Goal: Information Seeking & Learning: Learn about a topic

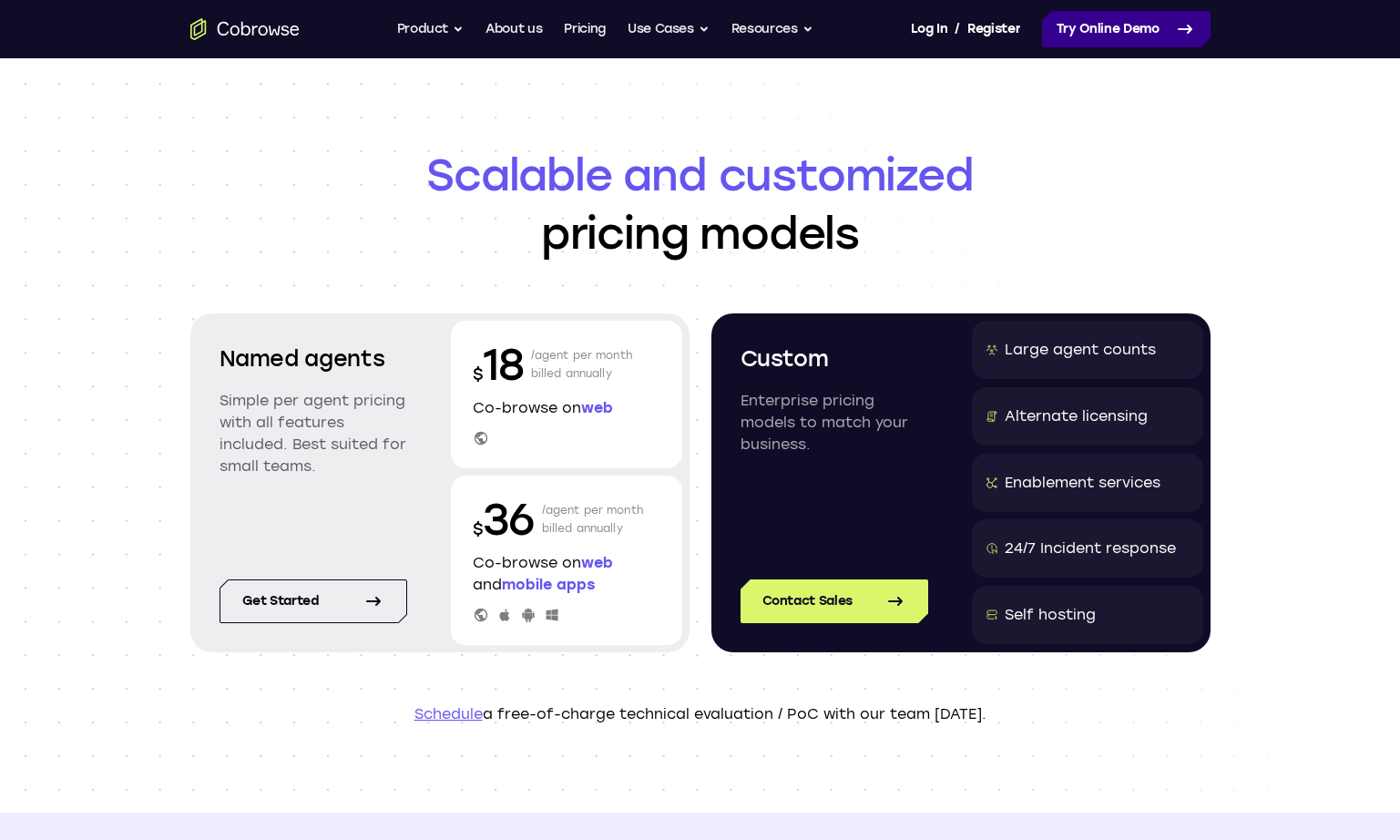
click at [1131, 34] on link "Try Online Demo" at bounding box center [1126, 29] width 168 height 37
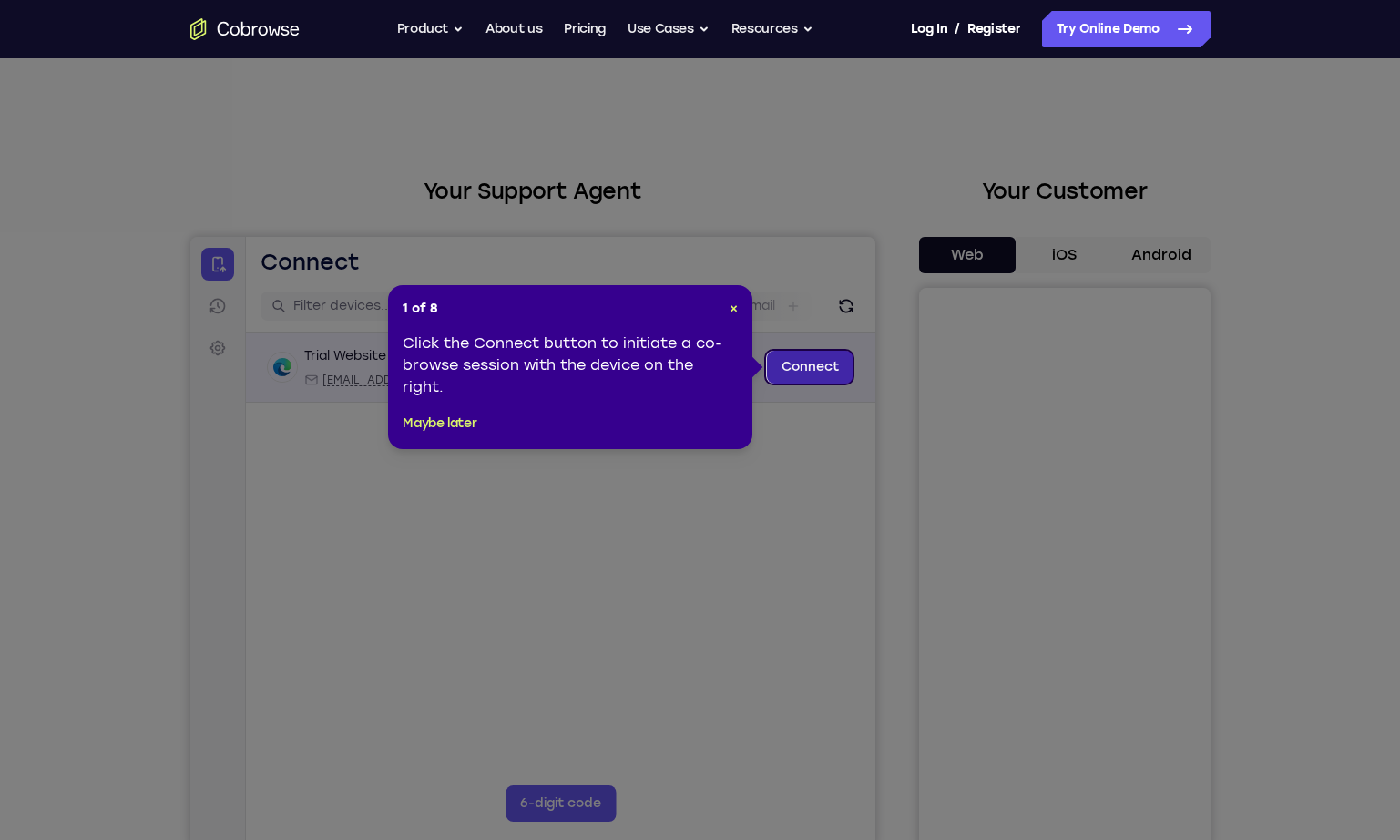
click at [798, 369] on link "Connect" at bounding box center [809, 367] width 87 height 33
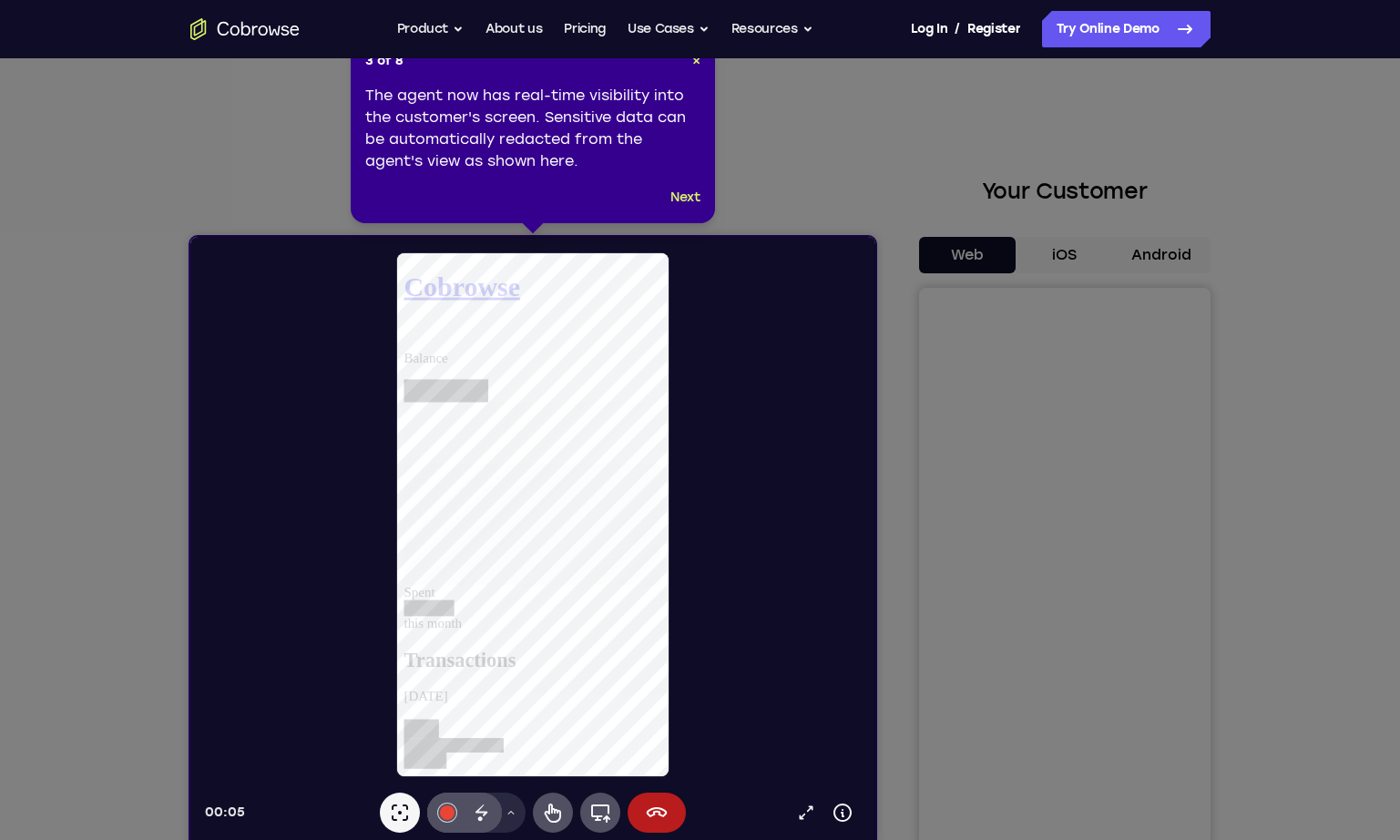
scroll to position [273, 0]
click at [667, 679] on div at bounding box center [532, 514] width 274 height 526
click at [687, 193] on button "Next" at bounding box center [685, 197] width 30 height 22
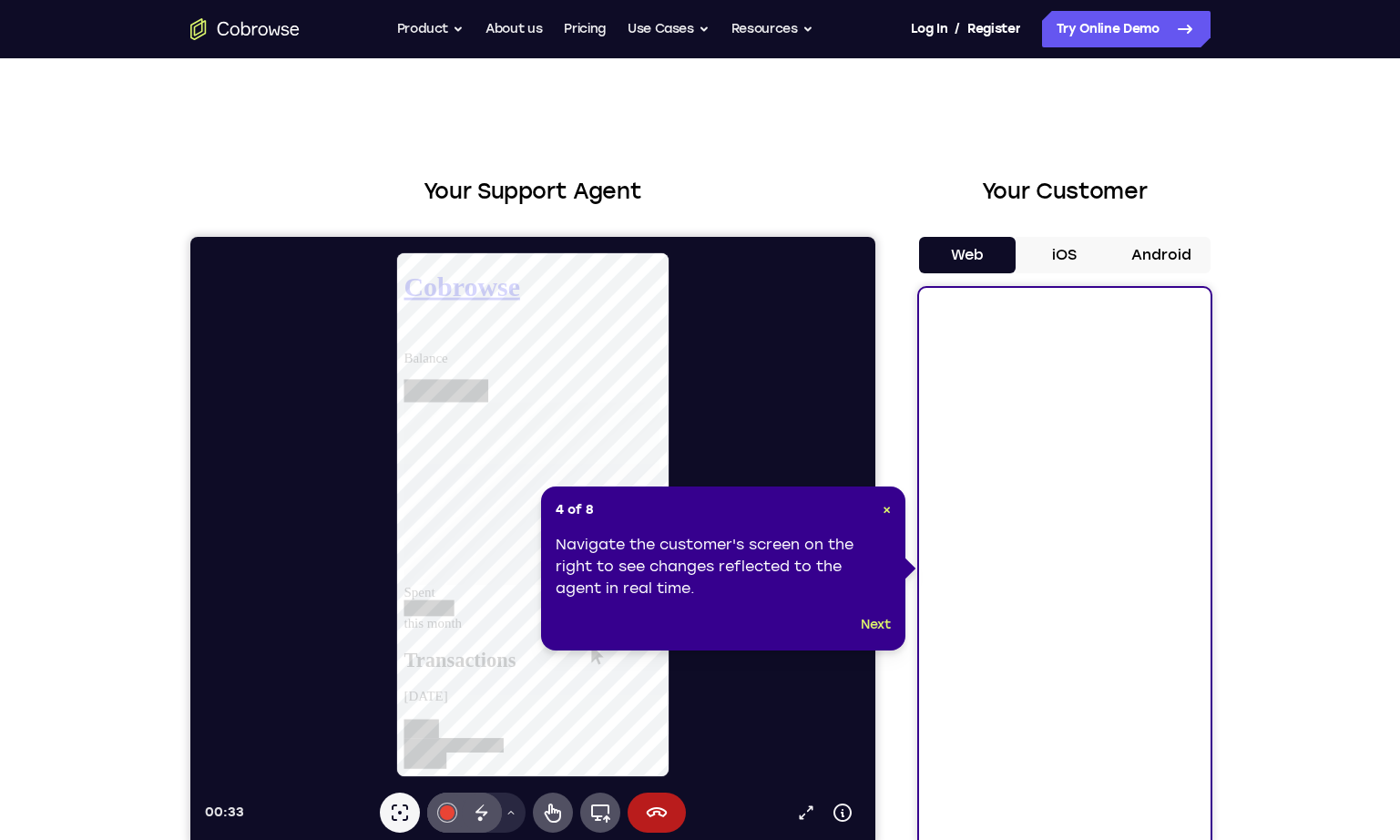
scroll to position [364, 0]
click at [873, 627] on button "Next" at bounding box center [875, 625] width 30 height 22
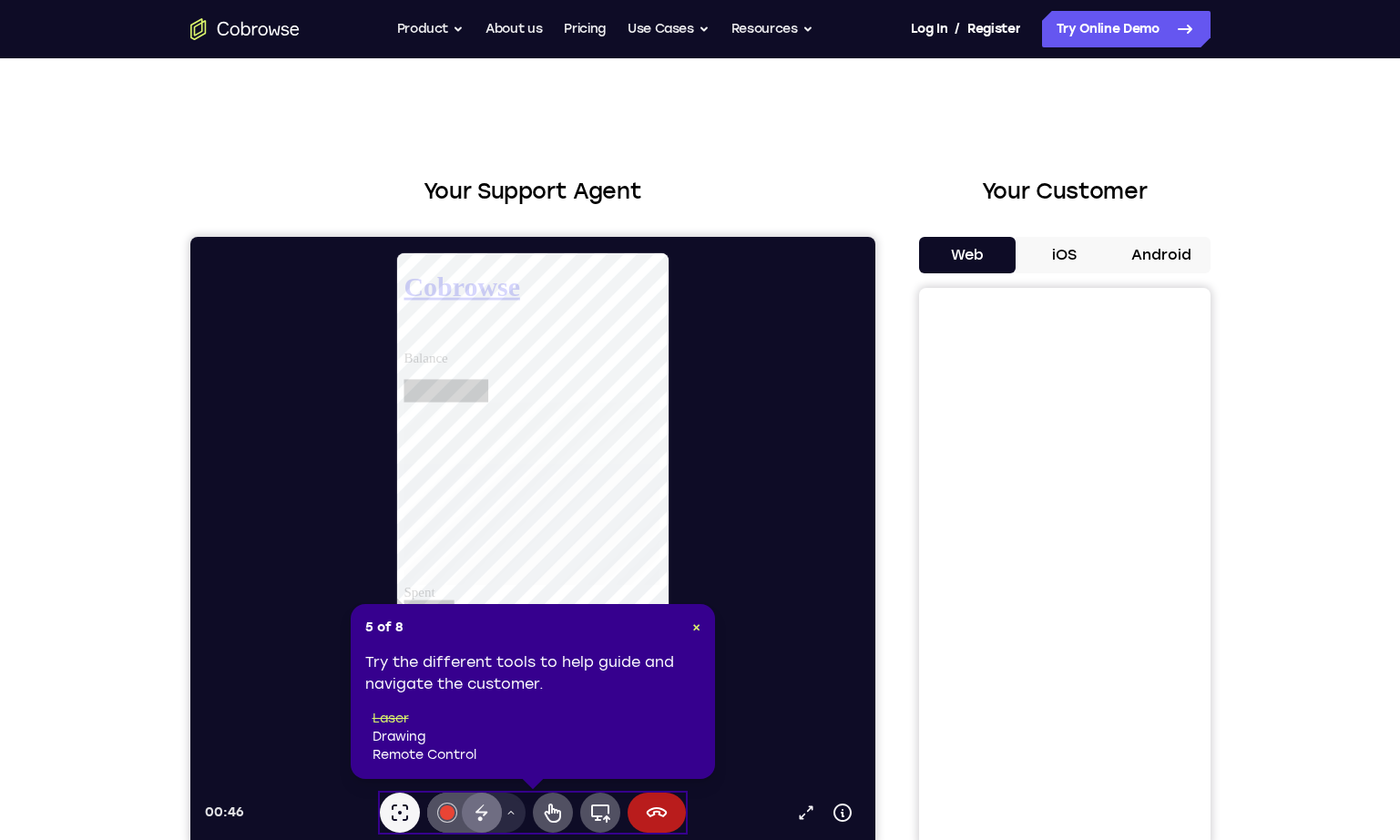
click at [483, 817] on icon at bounding box center [481, 812] width 22 height 22
click at [509, 815] on icon at bounding box center [510, 812] width 11 height 11
click at [510, 809] on icon at bounding box center [510, 812] width 11 height 11
click at [444, 812] on div at bounding box center [446, 812] width 14 height 14
click at [449, 813] on div at bounding box center [446, 812] width 14 height 14
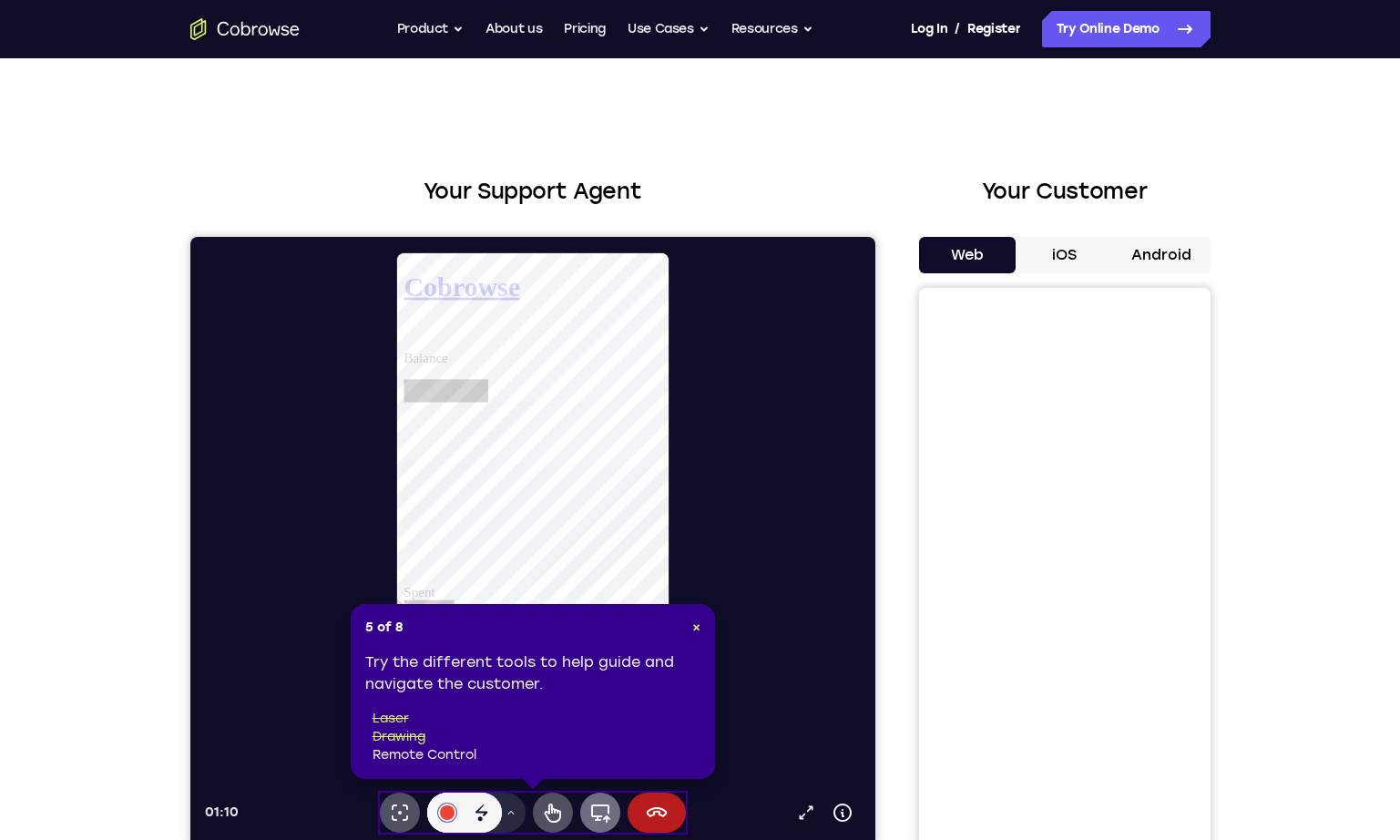
click at [599, 815] on icon at bounding box center [600, 813] width 19 height 18
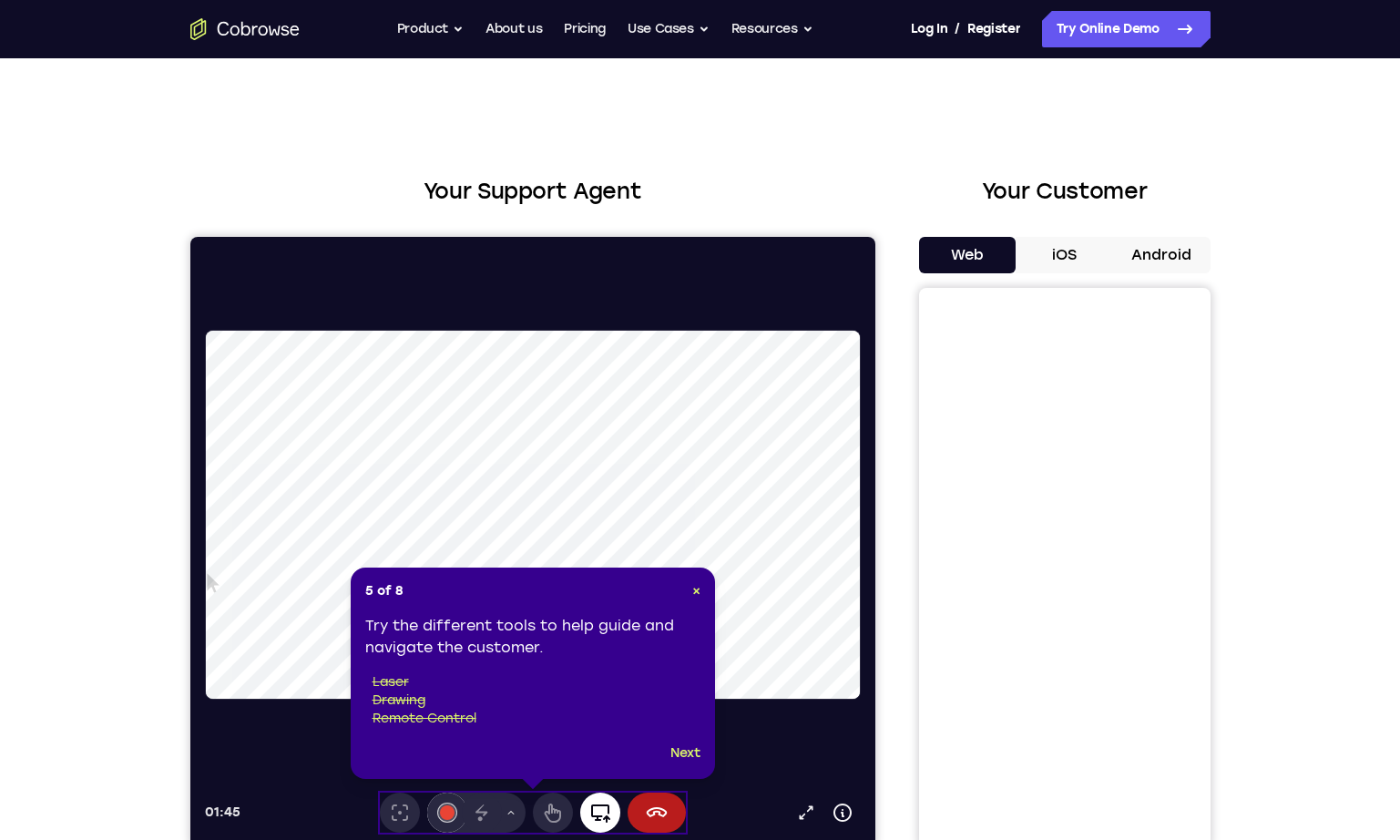
click at [596, 818] on icon at bounding box center [600, 813] width 19 height 18
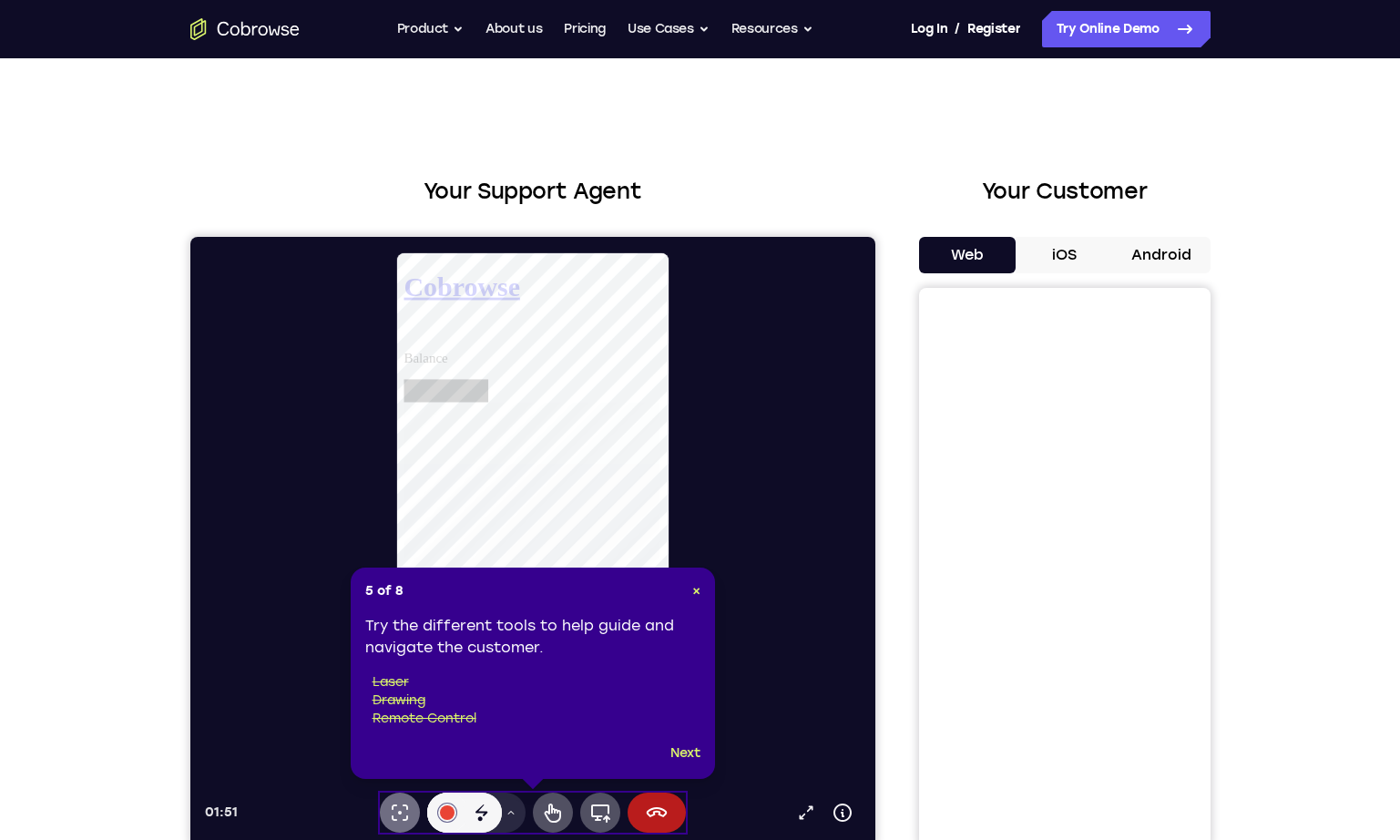
click at [400, 815] on icon at bounding box center [399, 812] width 22 height 22
click at [553, 809] on icon at bounding box center [551, 812] width 22 height 22
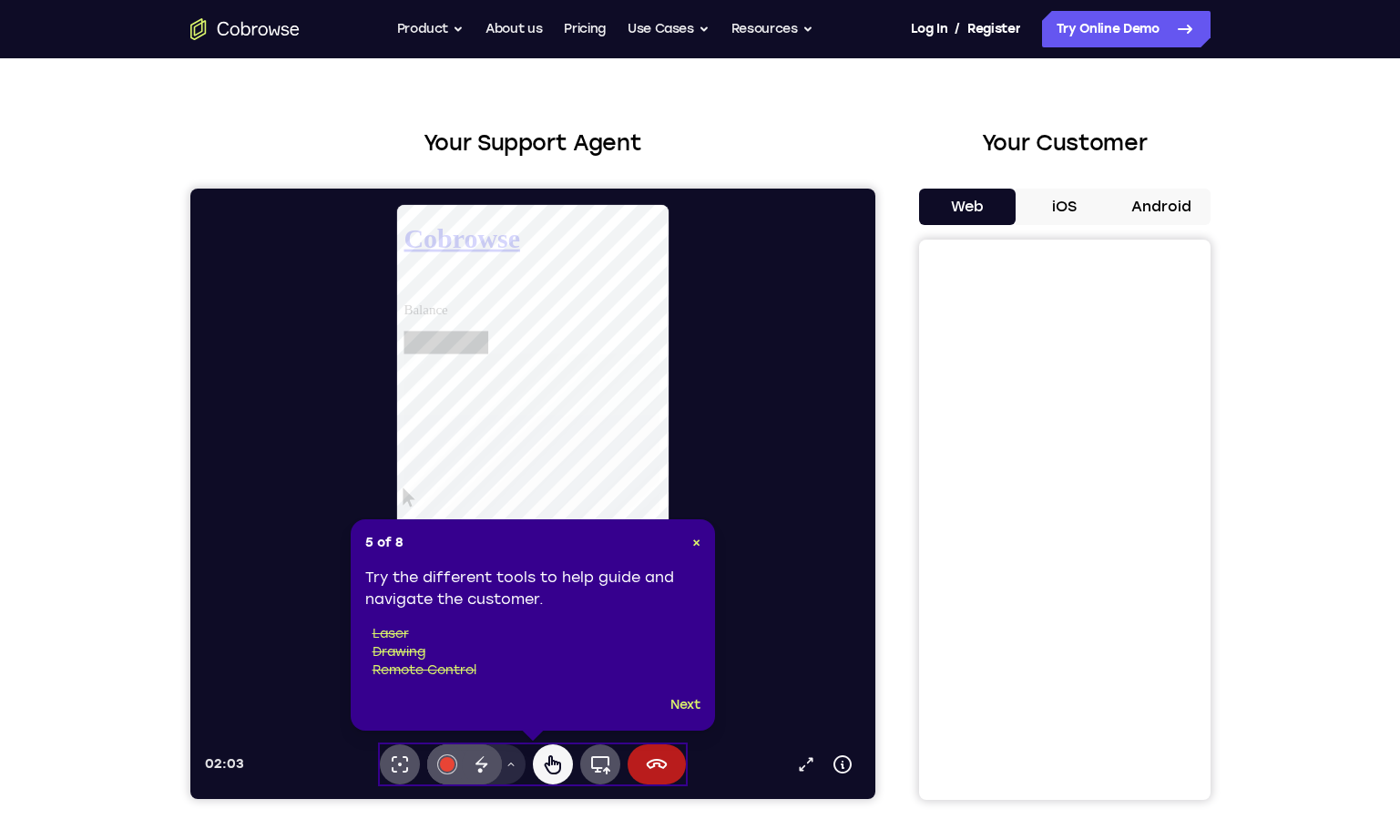
scroll to position [0, 0]
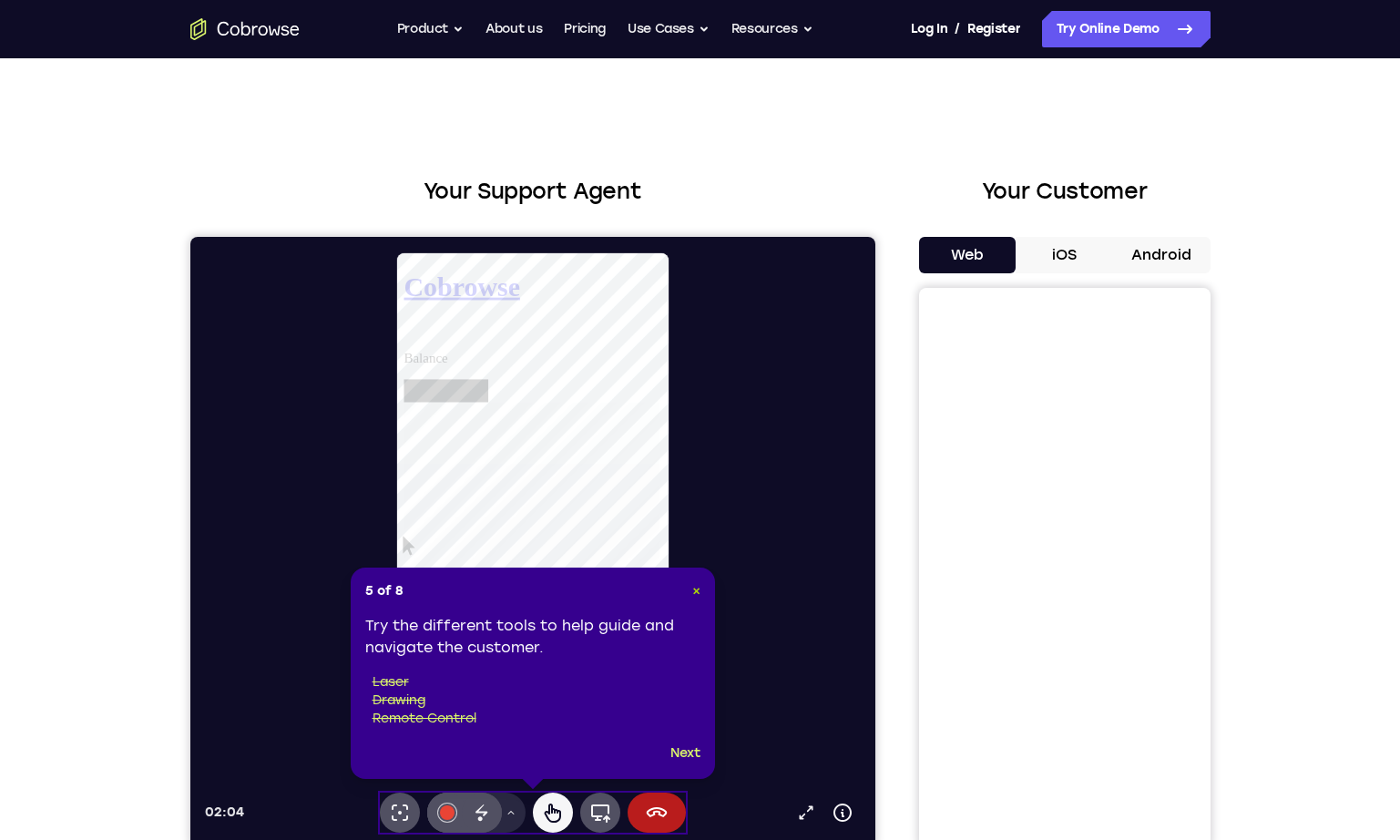
drag, startPoint x: 695, startPoint y: 589, endPoint x: 500, endPoint y: 352, distance: 306.9
click at [695, 589] on span "×" at bounding box center [696, 591] width 8 height 15
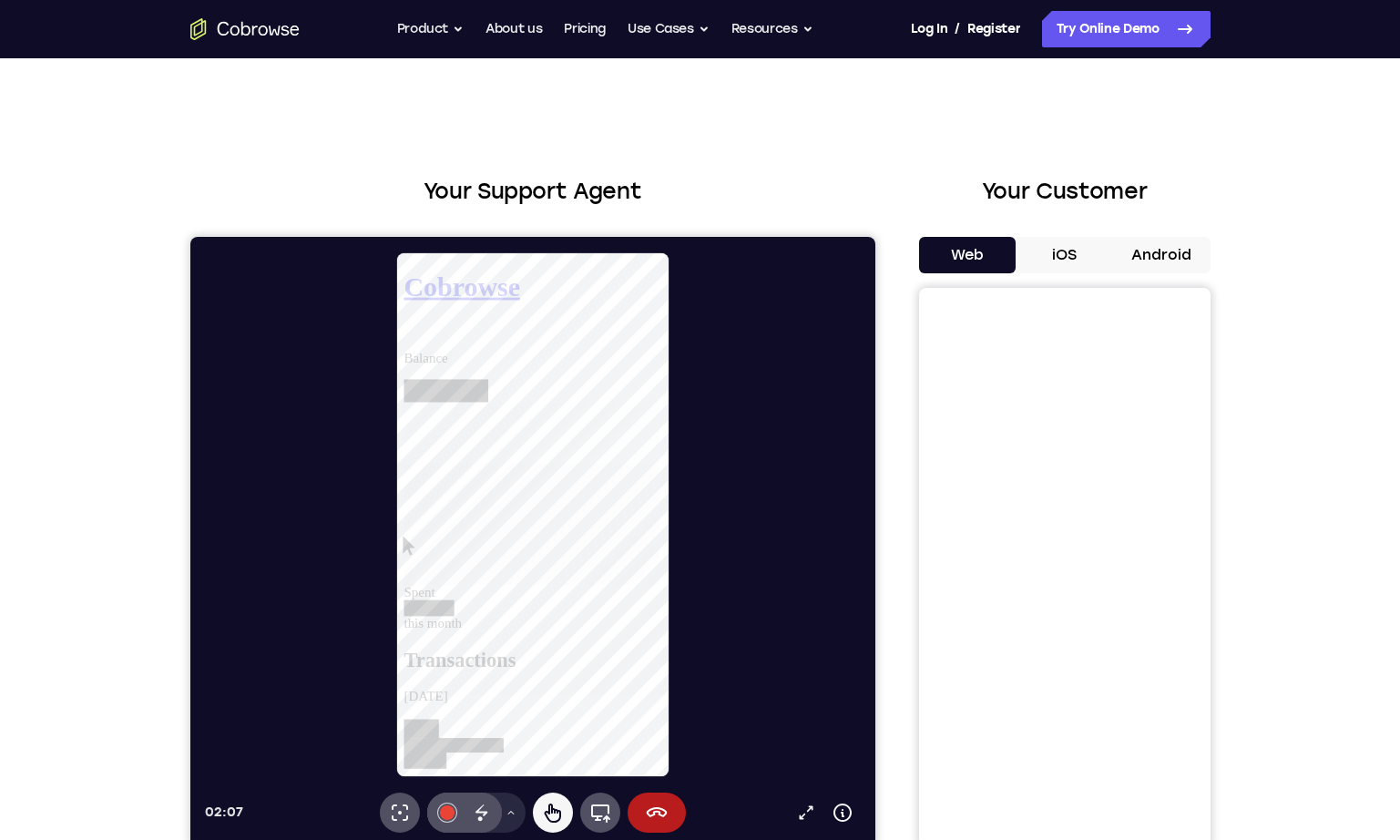
scroll to position [729, 0]
click at [511, 814] on icon at bounding box center [510, 812] width 11 height 11
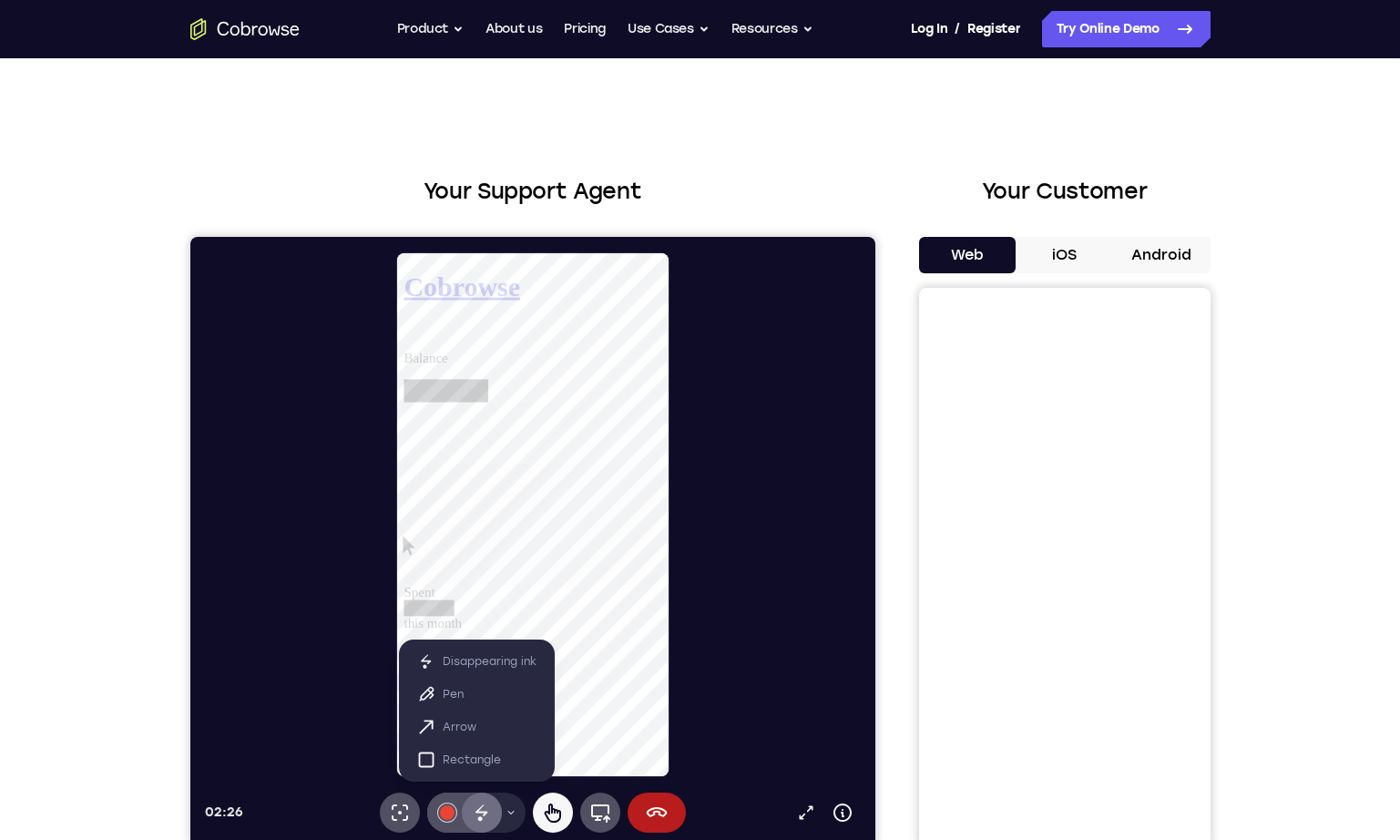
click at [487, 813] on icon at bounding box center [481, 812] width 22 height 22
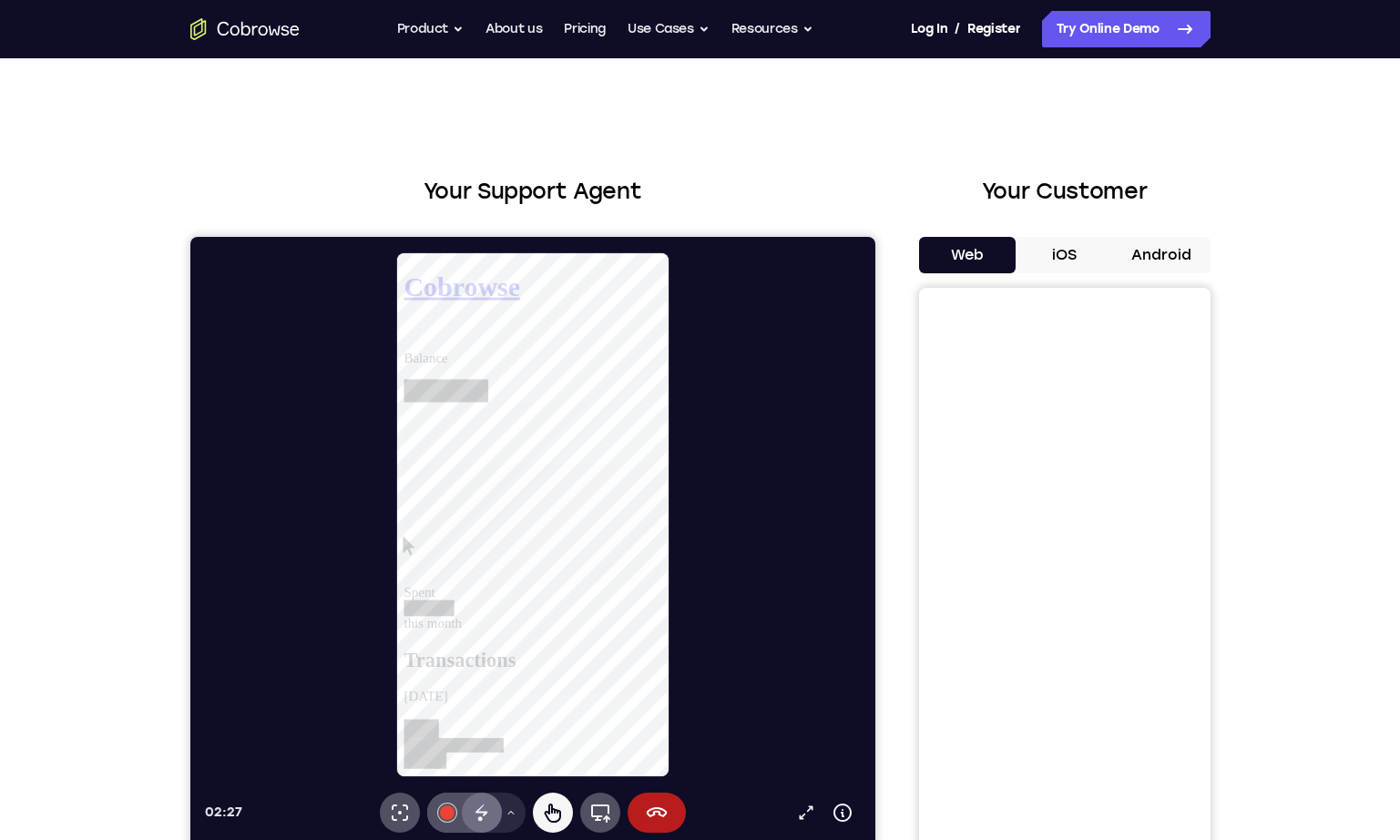
click at [487, 813] on icon at bounding box center [481, 812] width 22 height 22
click at [508, 811] on icon at bounding box center [510, 812] width 11 height 11
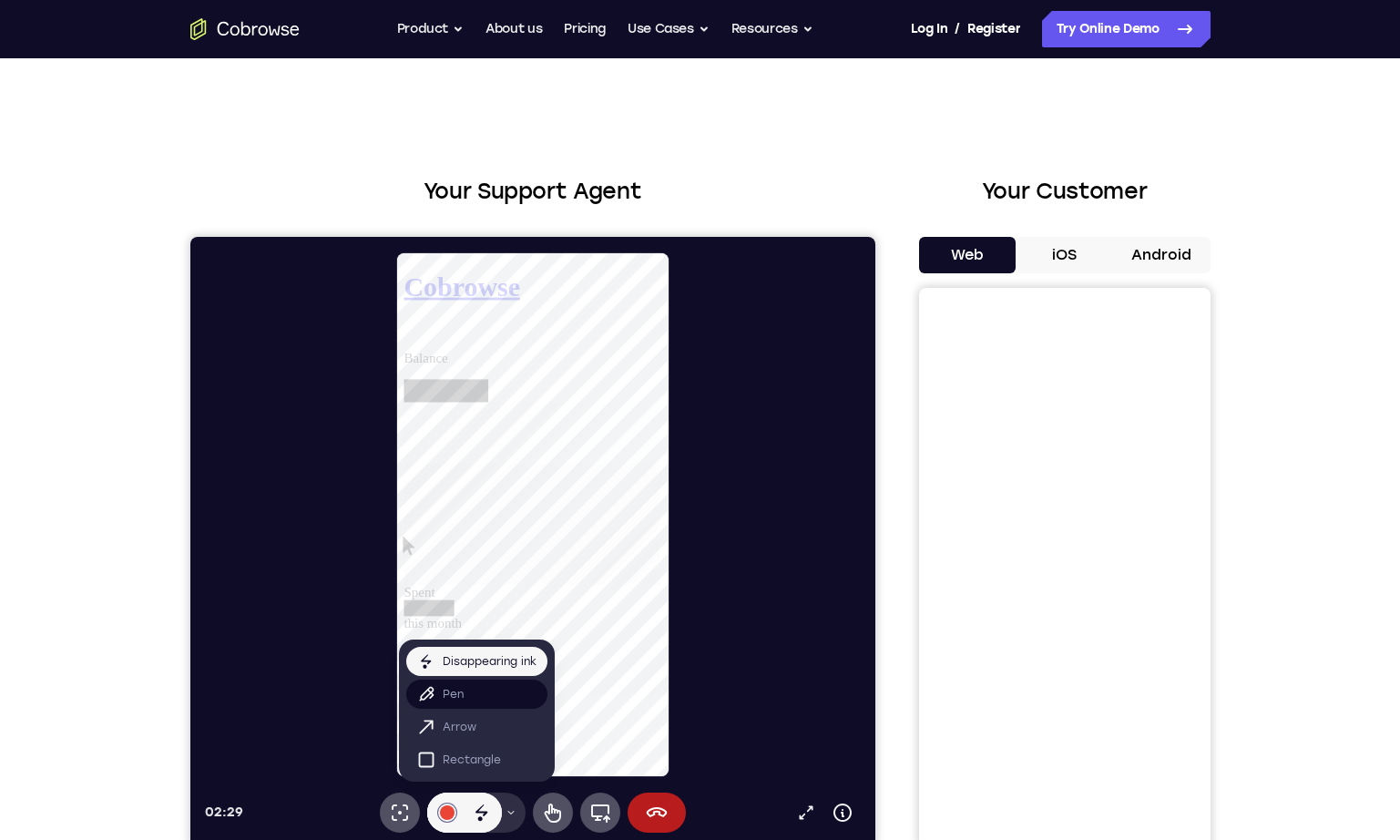
click at [459, 694] on p "Pen" at bounding box center [452, 693] width 21 height 18
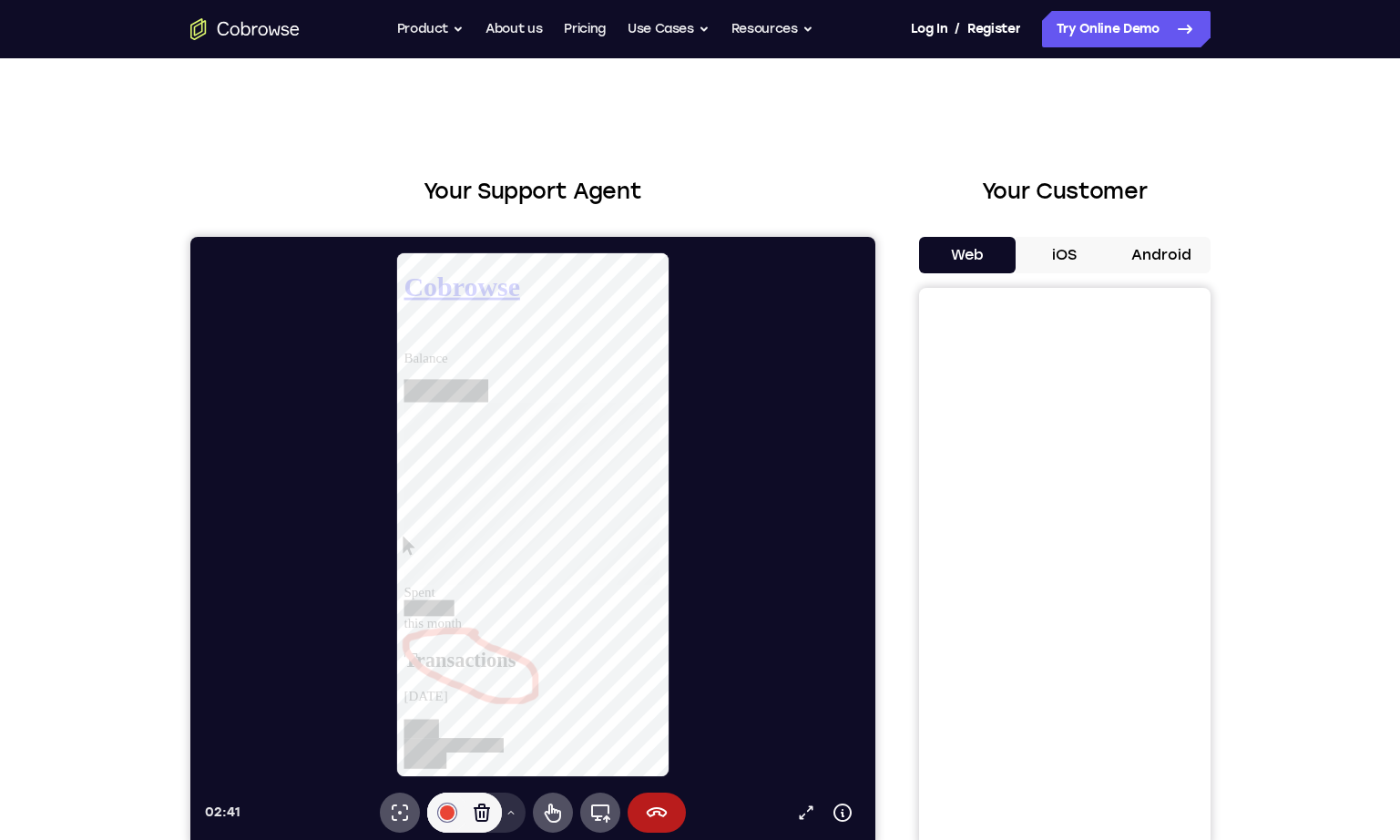
scroll to position [0, 0]
click at [657, 803] on icon at bounding box center [656, 812] width 22 height 22
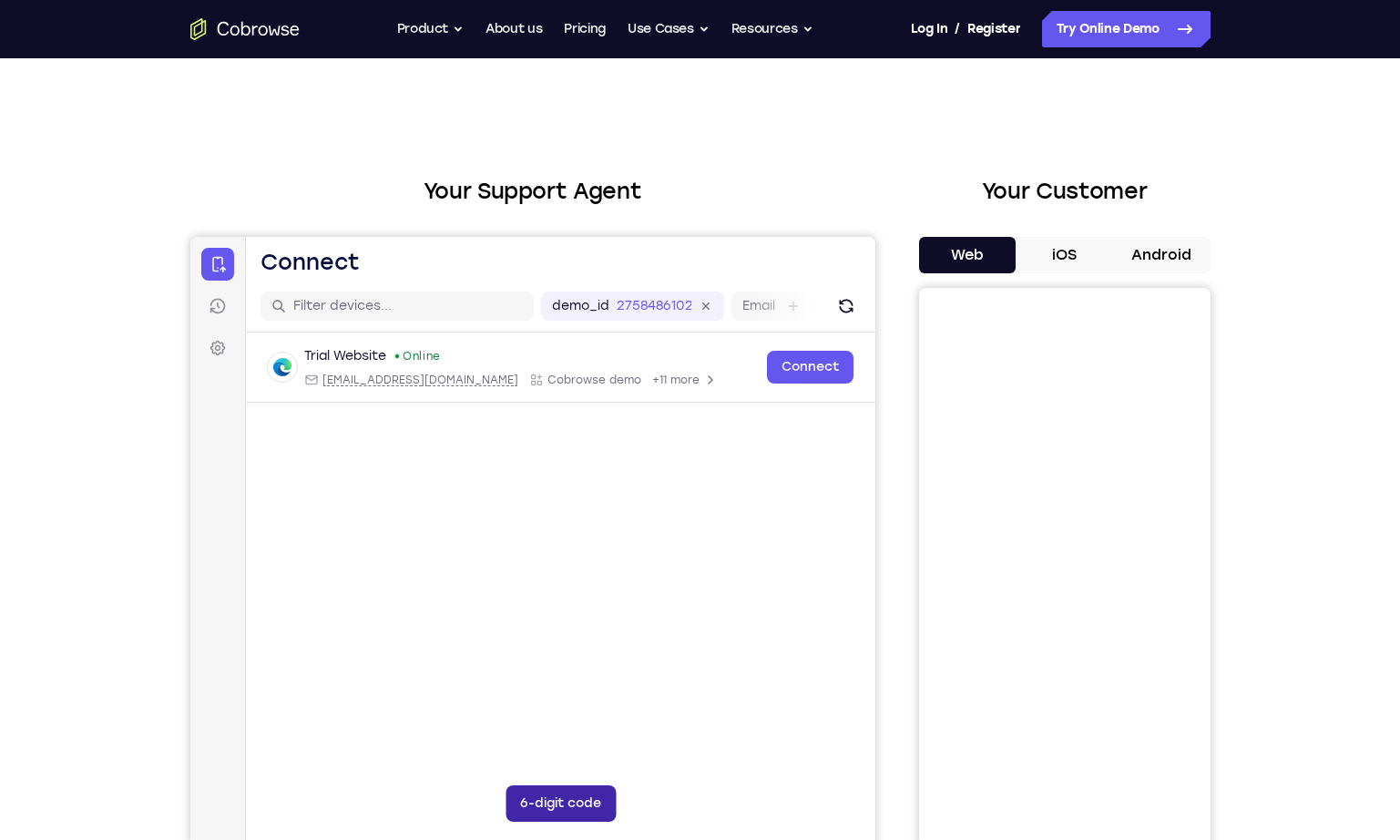
click at [567, 794] on button "6-digit code" at bounding box center [560, 803] width 110 height 37
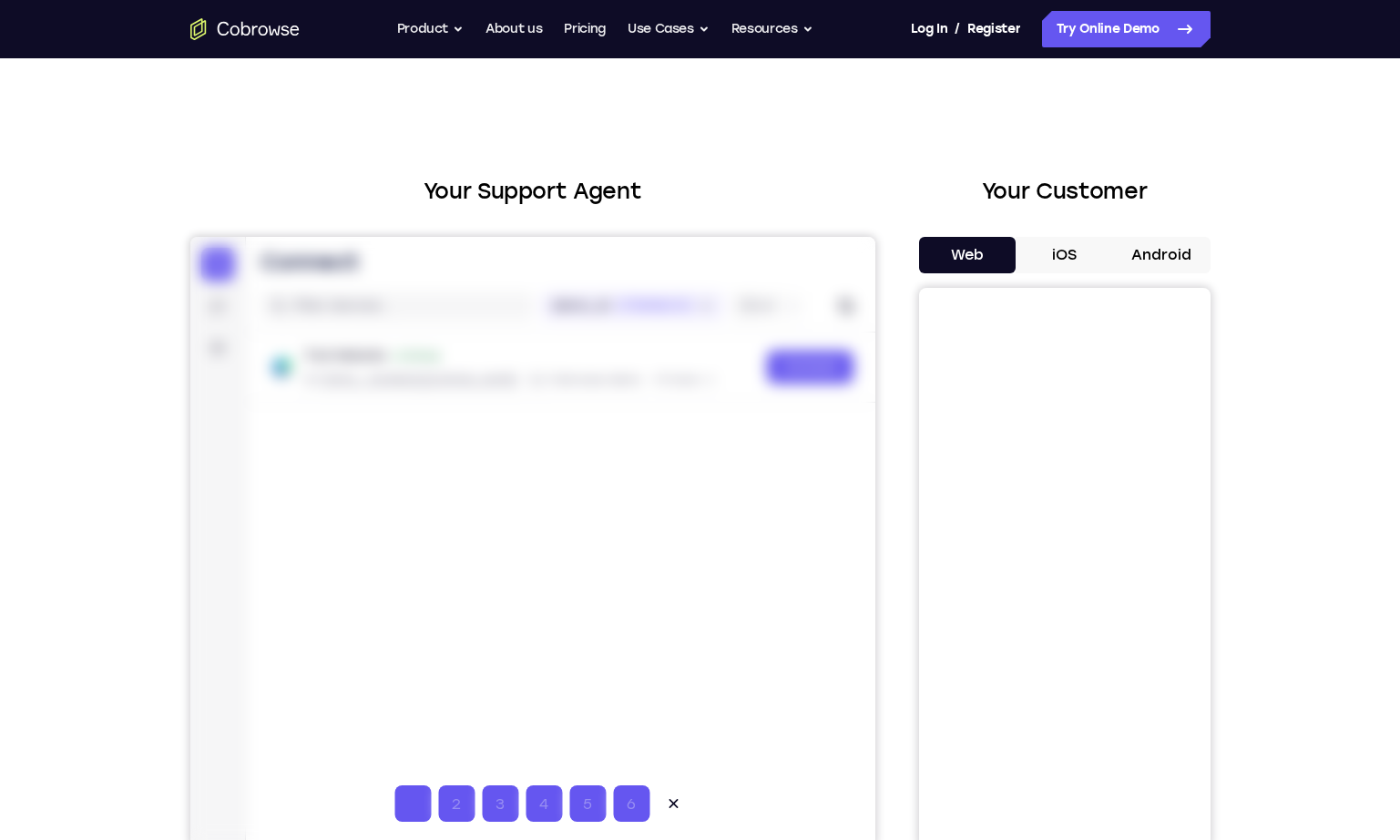
type input "1"
type input "2"
type input "3"
type input "4"
type input "5"
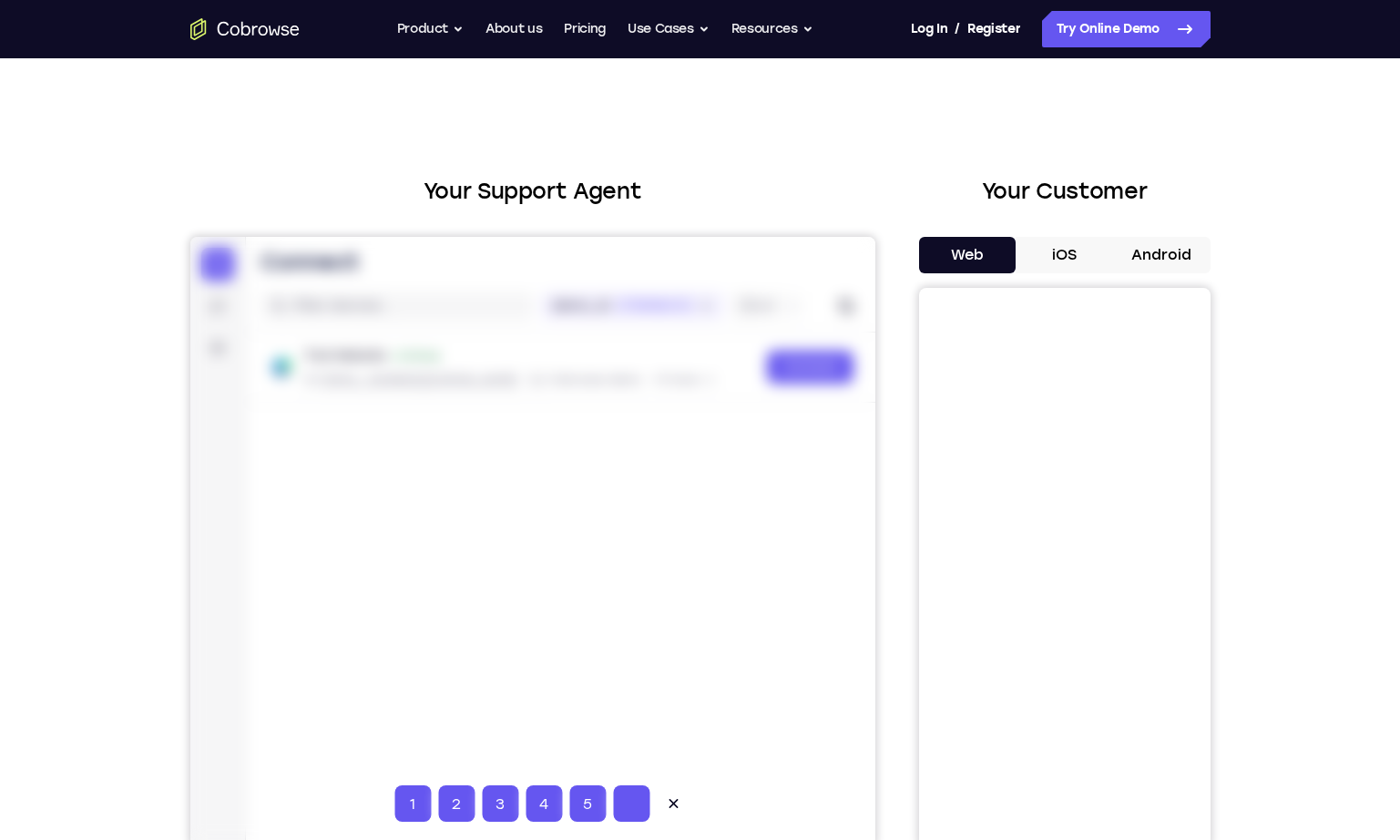
type input "6"
click at [675, 801] on icon at bounding box center [672, 802] width 18 height 18
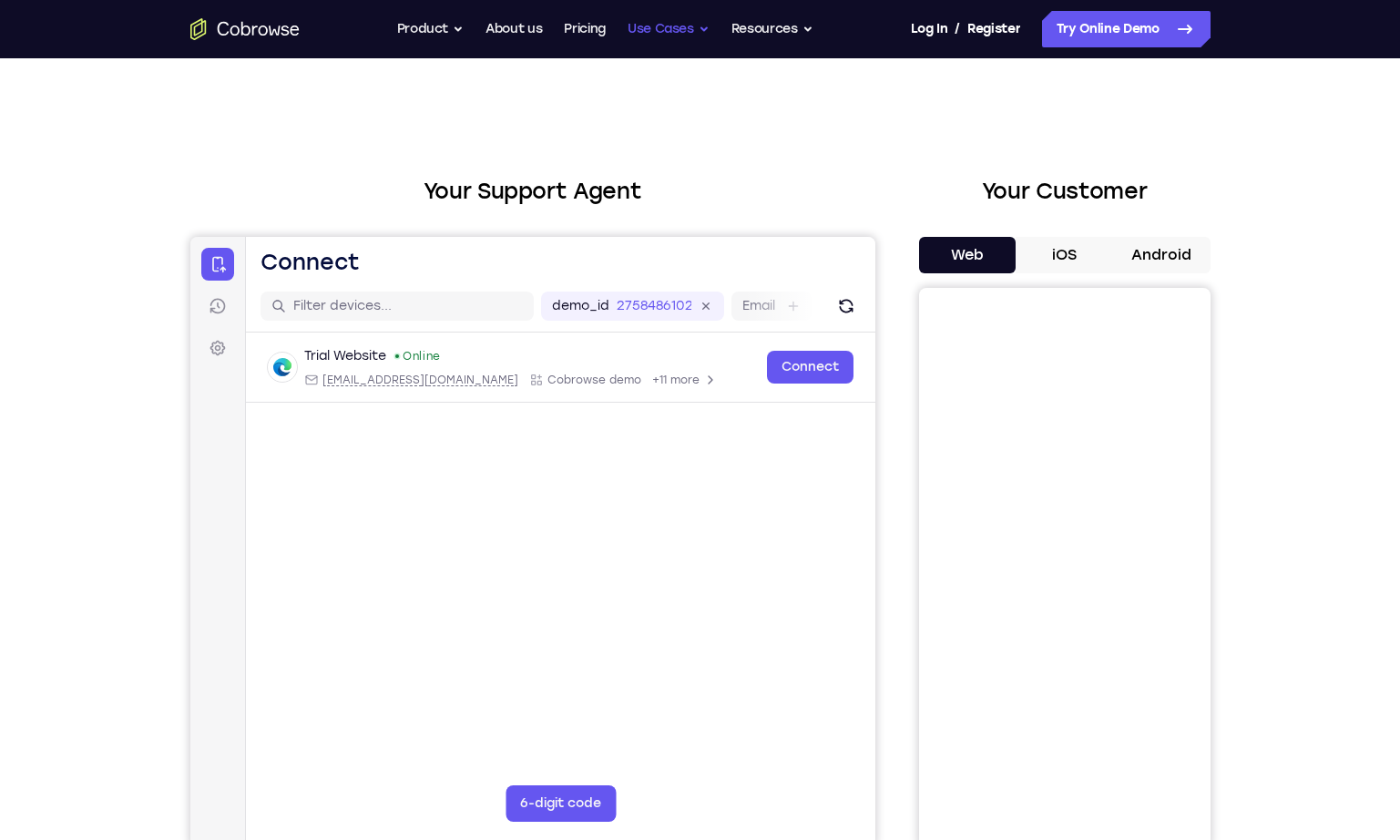
click at [688, 29] on button "Use Cases" at bounding box center [668, 29] width 82 height 37
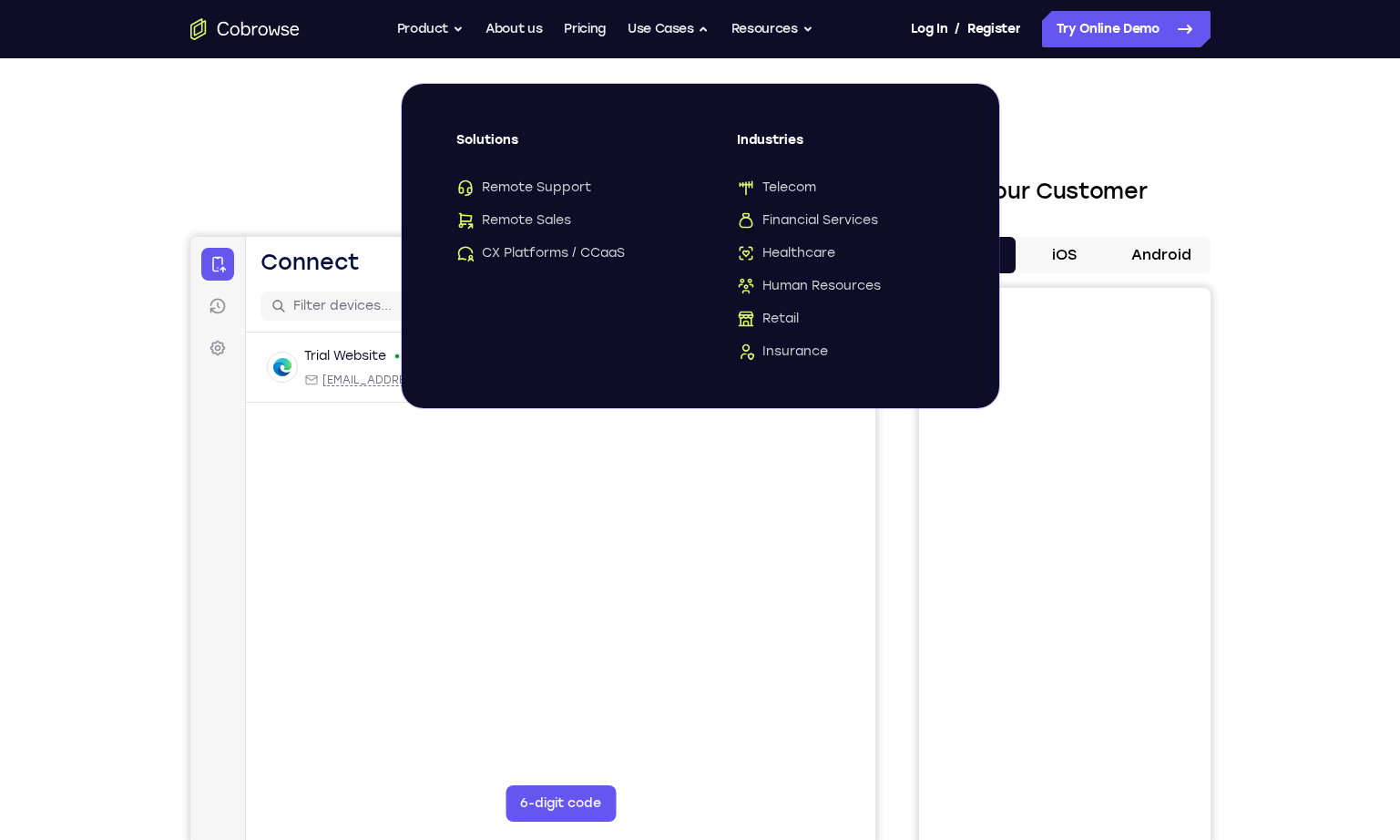
click at [634, 540] on main "demo_id 2758486102 2758486102 Email User ID Device ID Device name 6-digit code …" at bounding box center [560, 586] width 630 height 610
click at [519, 515] on main "demo_id 2758486102 2758486102 Email User ID Device ID Device name 6-digit code …" at bounding box center [560, 586] width 630 height 610
click at [453, 28] on button "Product" at bounding box center [431, 29] width 68 height 37
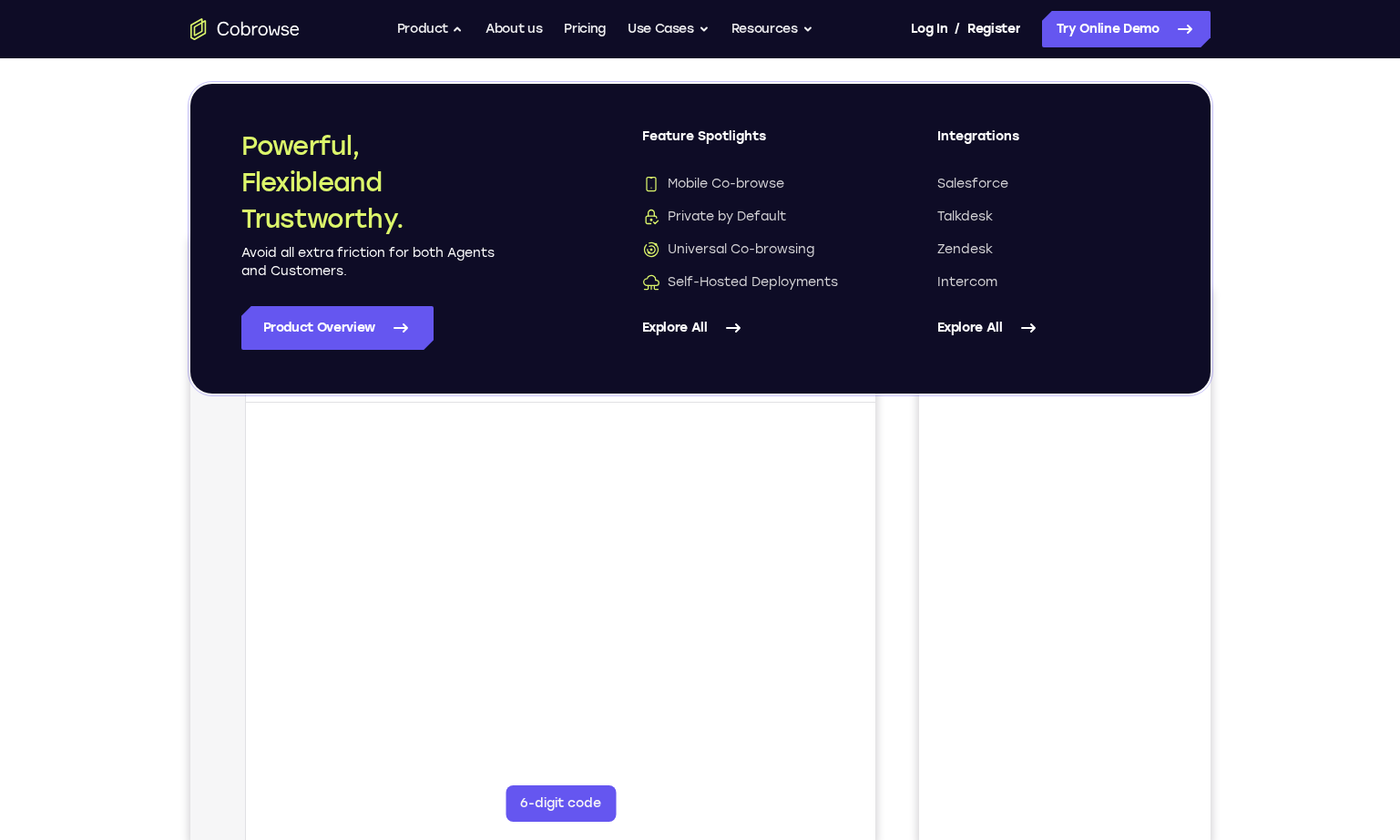
click at [983, 329] on link "Explore All" at bounding box center [1049, 327] width 222 height 43
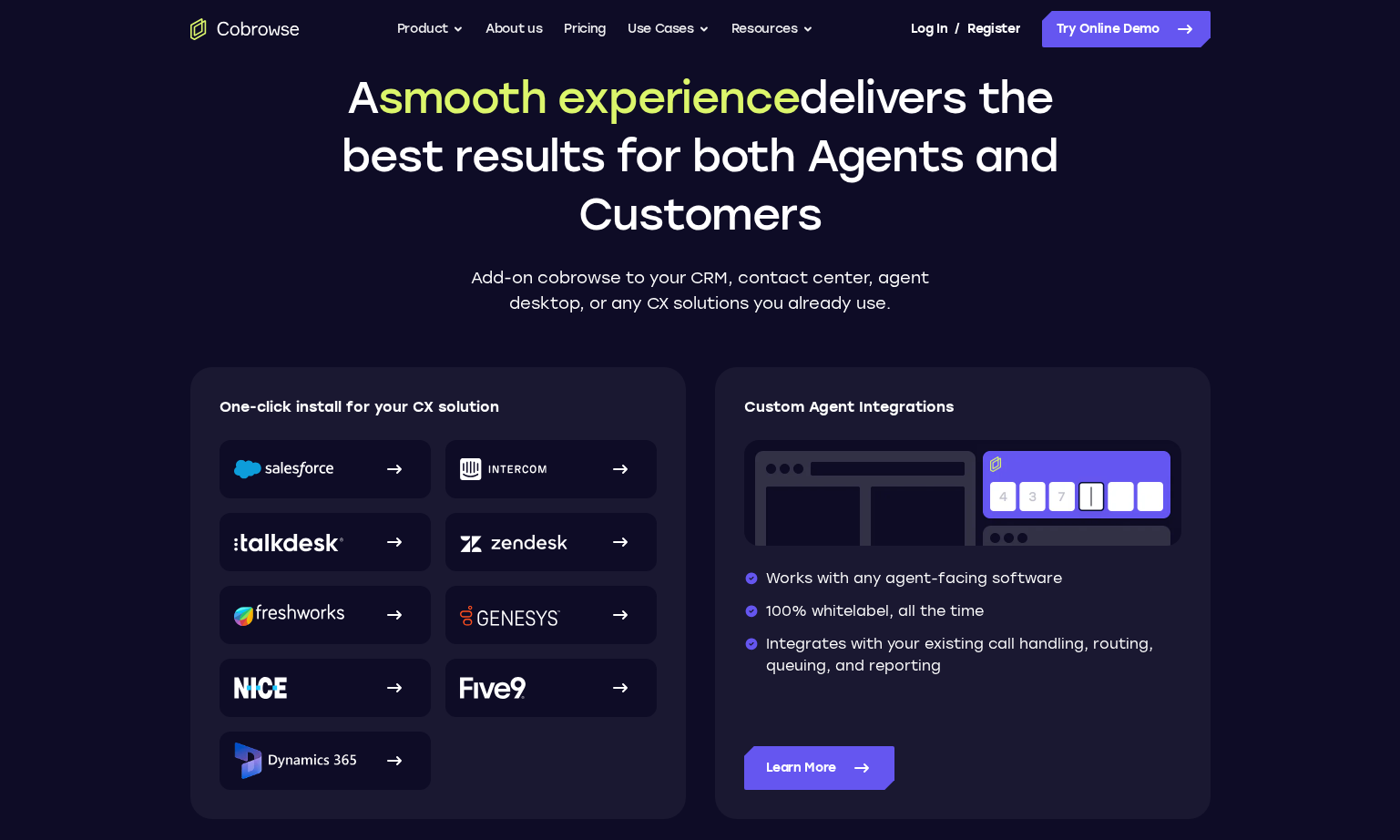
scroll to position [182, 0]
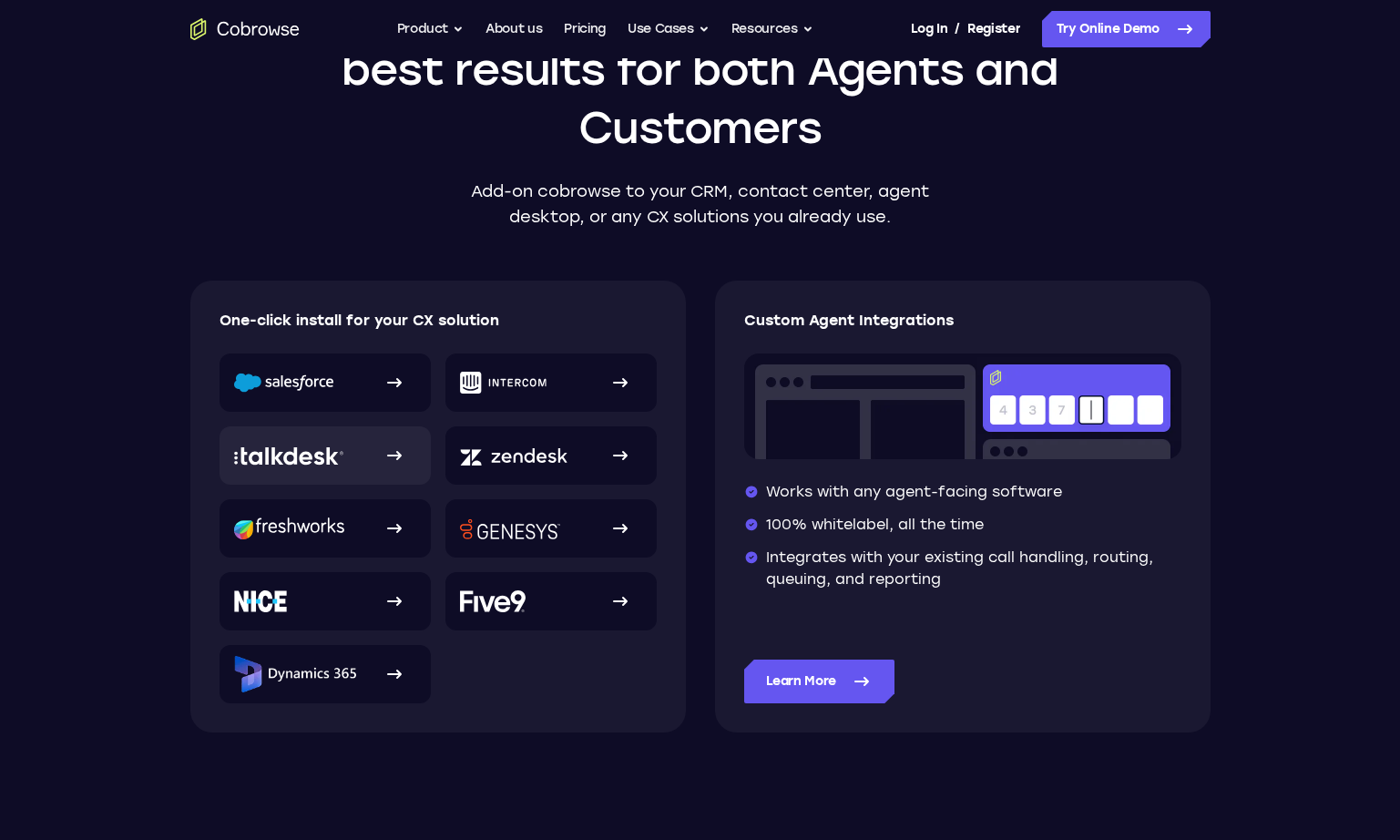
click at [319, 461] on img at bounding box center [288, 456] width 109 height 19
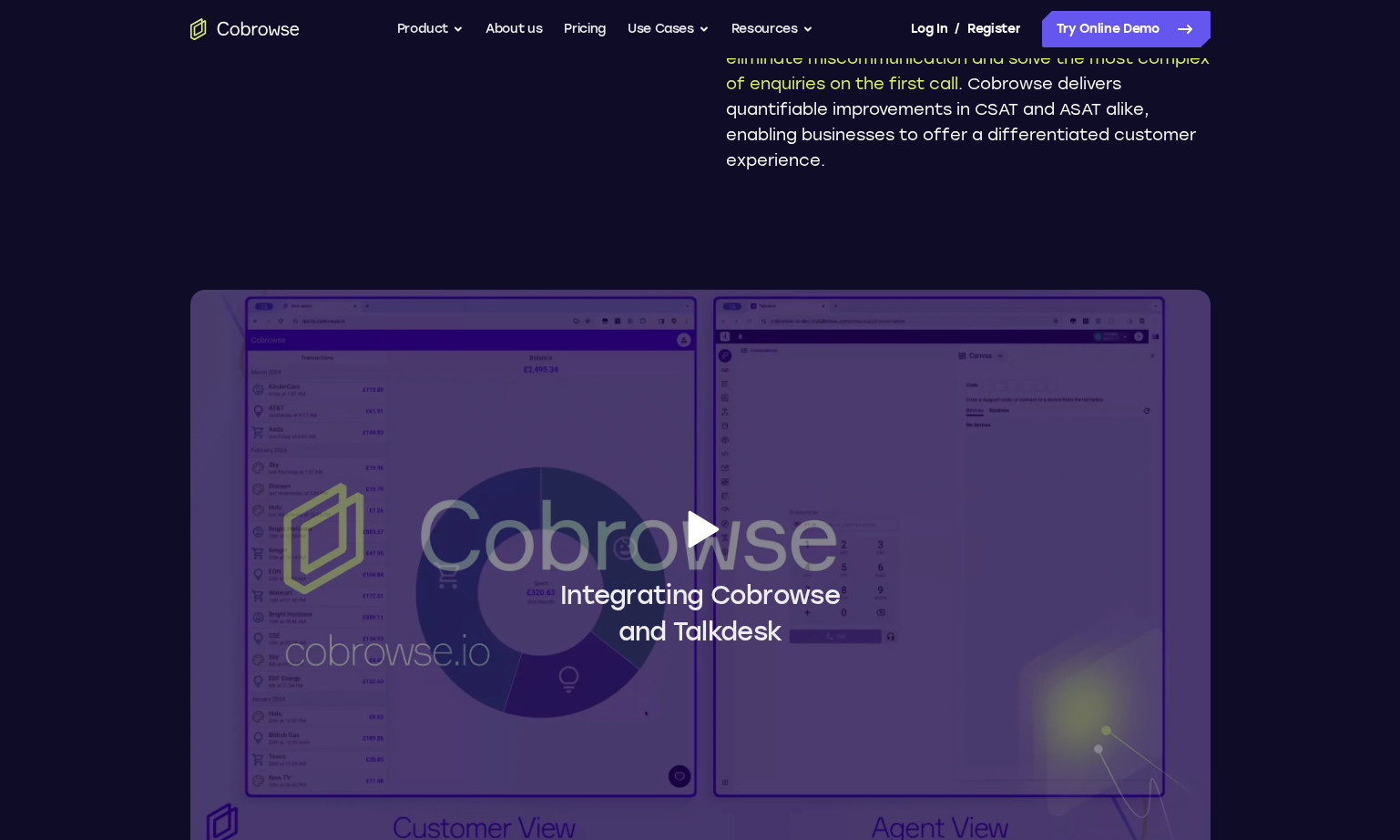
scroll to position [1366, 0]
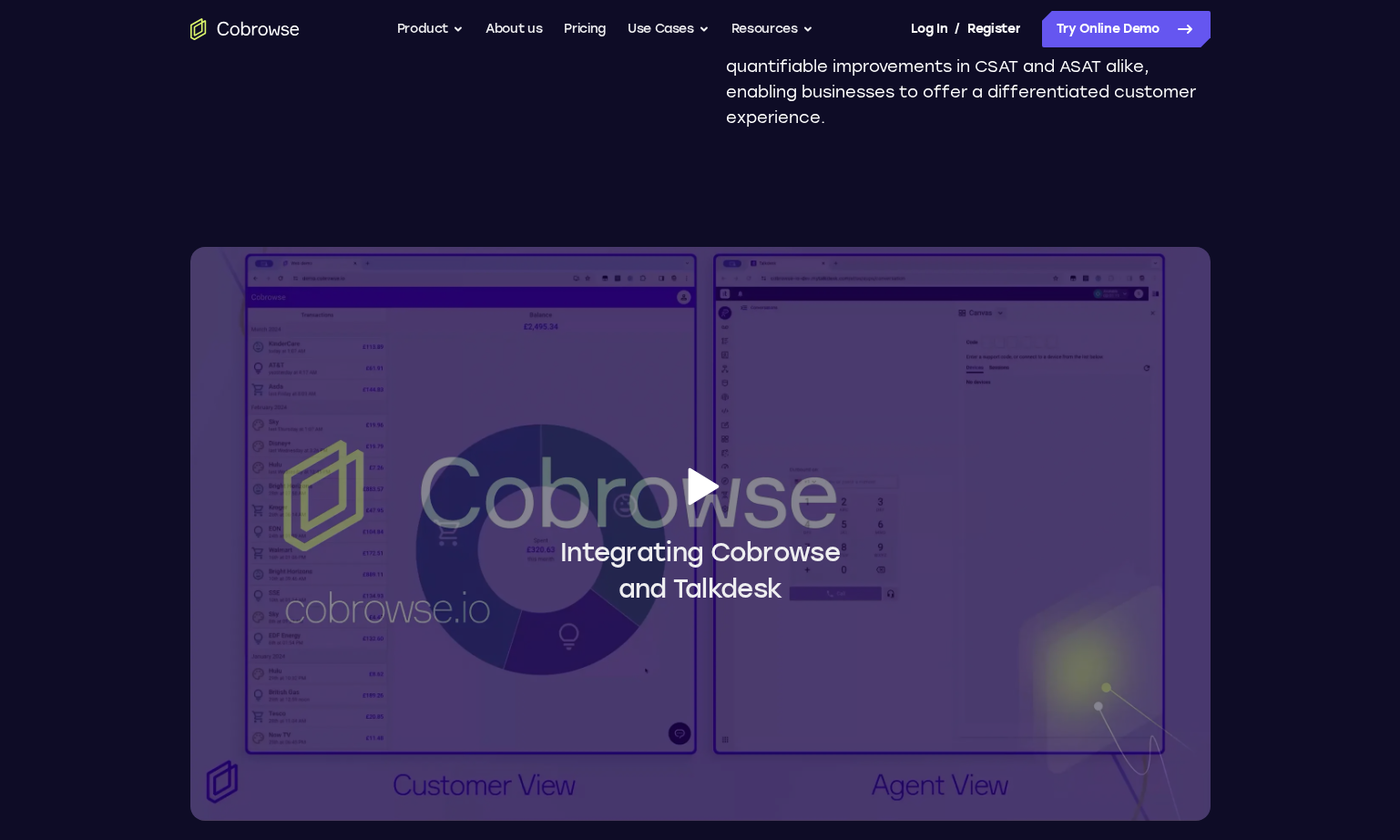
click at [696, 480] on icon at bounding box center [703, 486] width 31 height 38
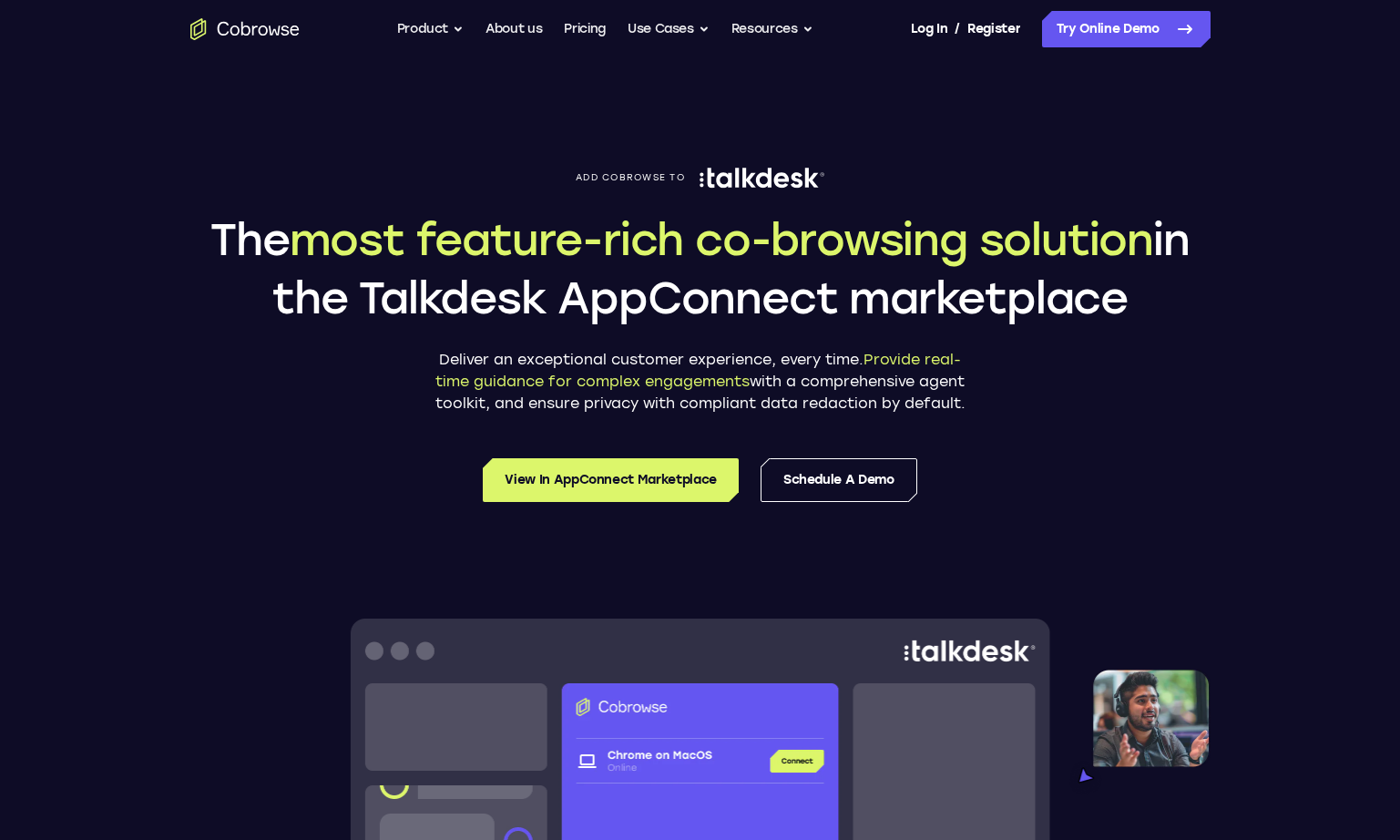
scroll to position [0, 0]
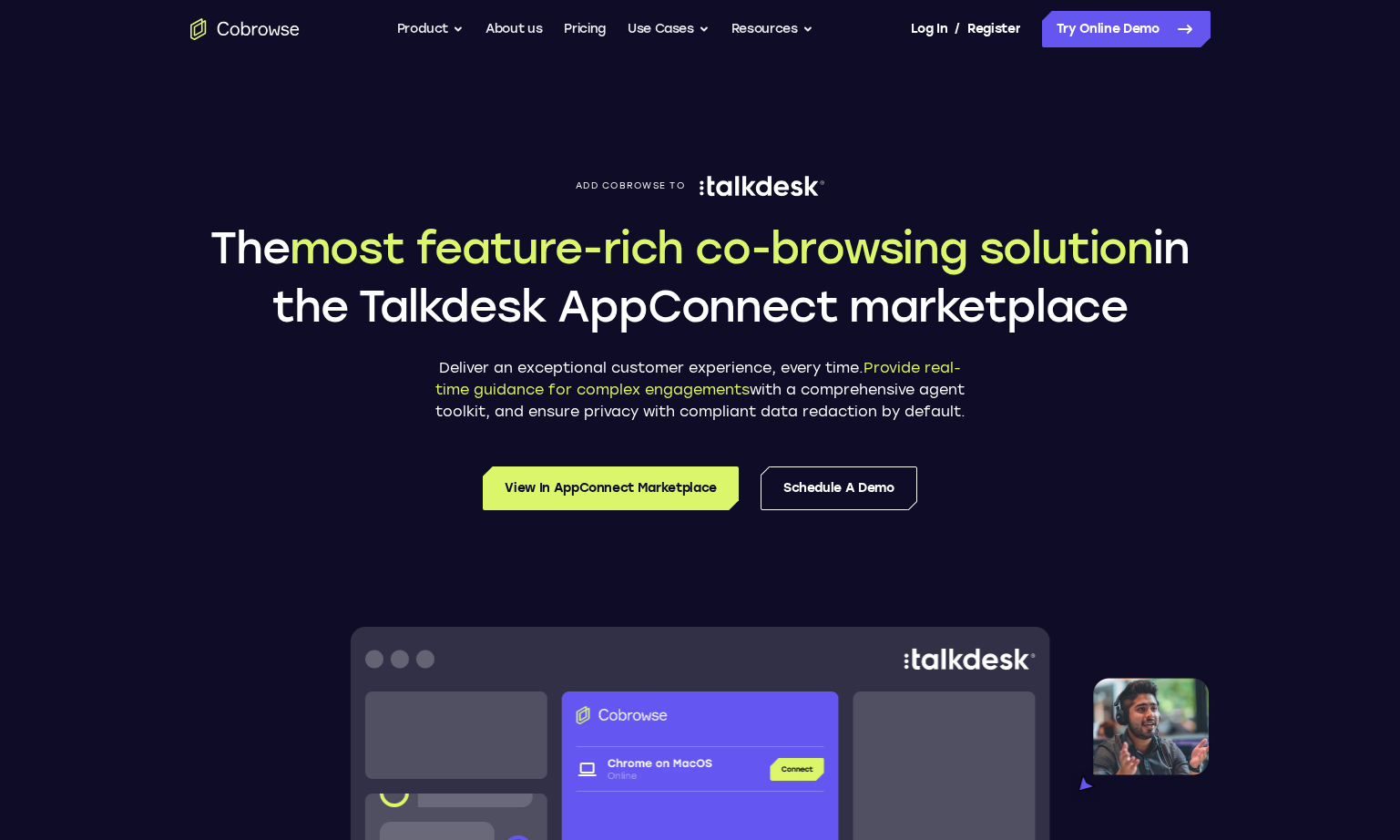
click at [758, 186] on img at bounding box center [761, 185] width 125 height 22
click at [667, 30] on button "Use Cases" at bounding box center [668, 29] width 82 height 37
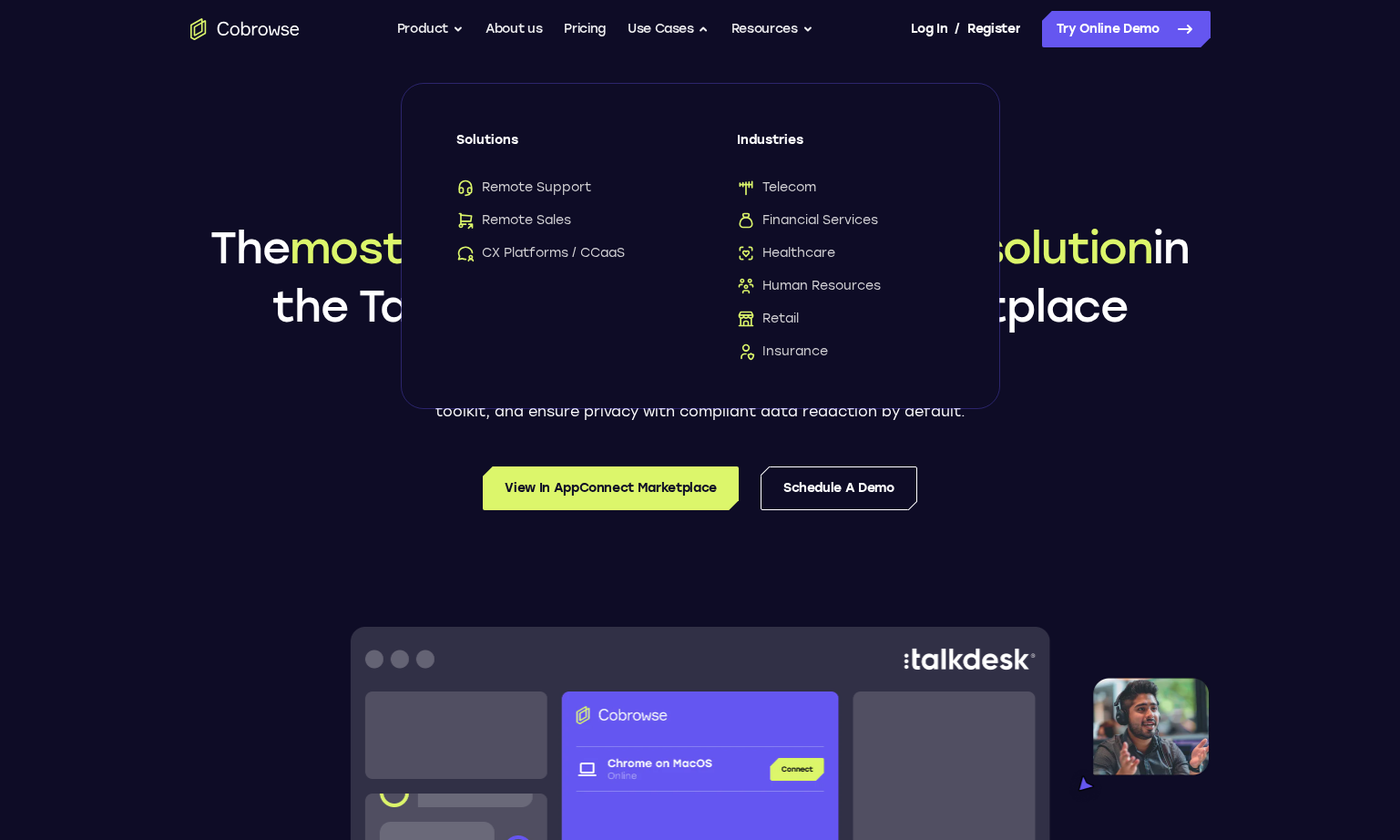
click at [261, 215] on div "Add Cobrowse to The most feature-rich co-browsing solution in the Talkdesk AppC…" at bounding box center [700, 298] width 1020 height 248
